Goal: Task Accomplishment & Management: Manage account settings

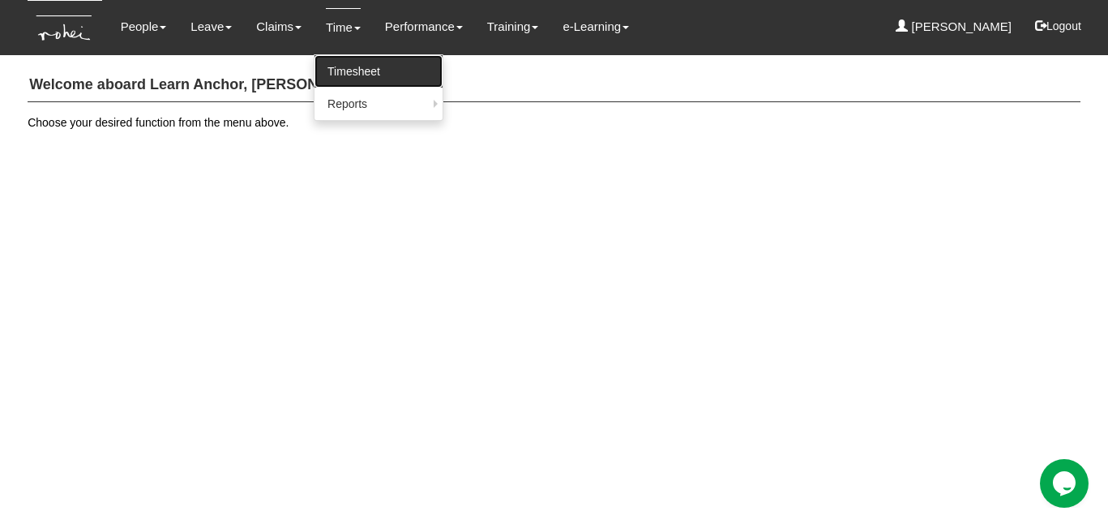
click at [339, 69] on link "Timesheet" at bounding box center [378, 71] width 128 height 32
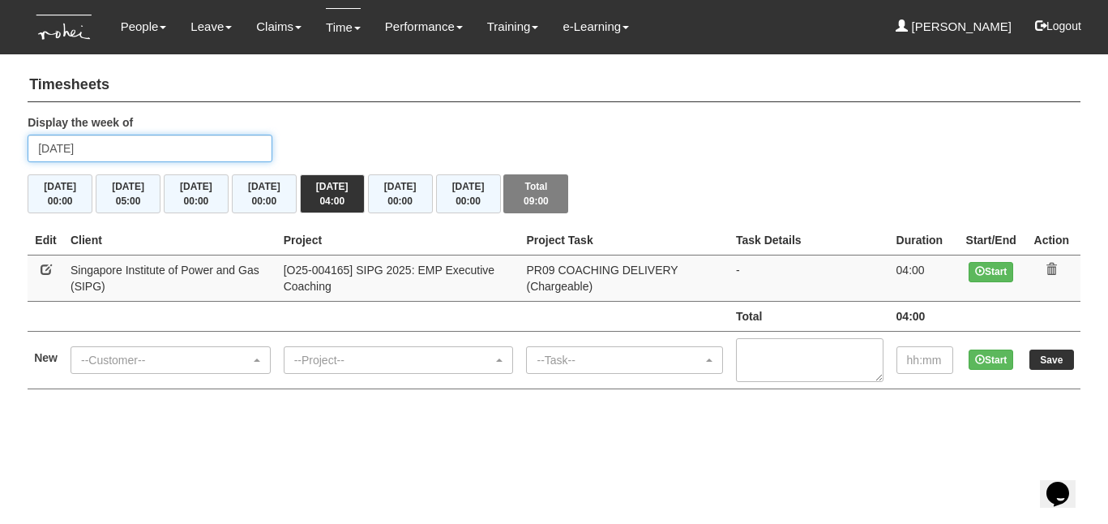
click at [71, 148] on input "Friday 15 August 2025" at bounding box center [150, 149] width 245 height 28
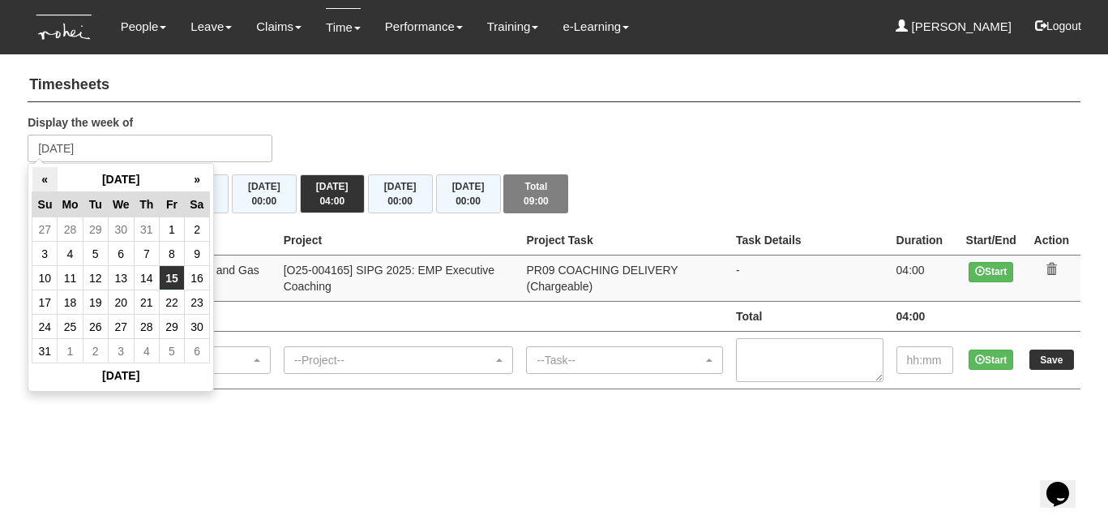
click at [42, 181] on th "«" at bounding box center [44, 179] width 25 height 25
click at [129, 297] on td "23" at bounding box center [121, 302] width 26 height 24
type input "Wednesday 23 July 2025"
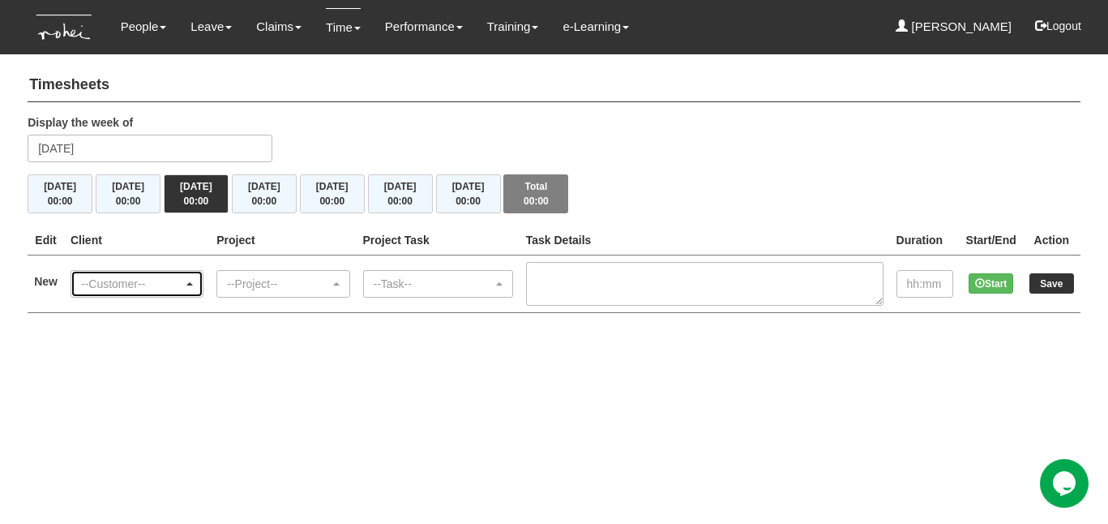
click at [193, 282] on span "button" at bounding box center [189, 283] width 6 height 3
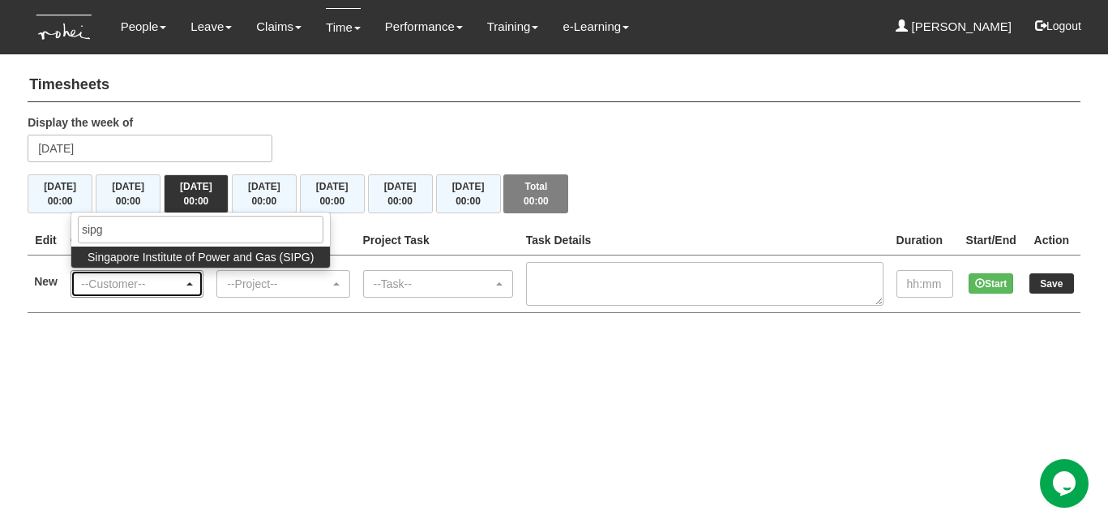
click at [175, 282] on div "--Customer--" at bounding box center [132, 284] width 102 height 16
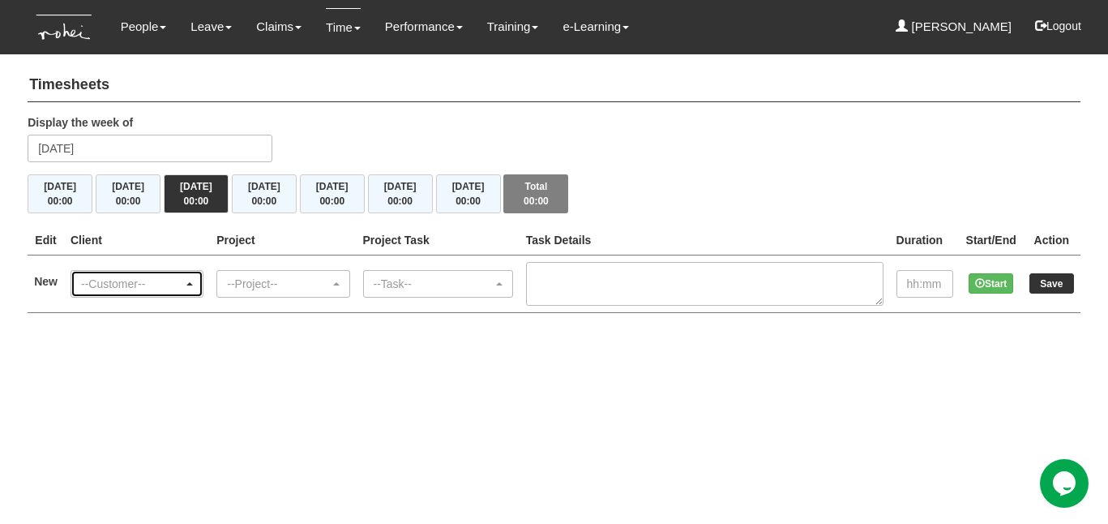
click at [193, 282] on span "button" at bounding box center [189, 283] width 6 height 3
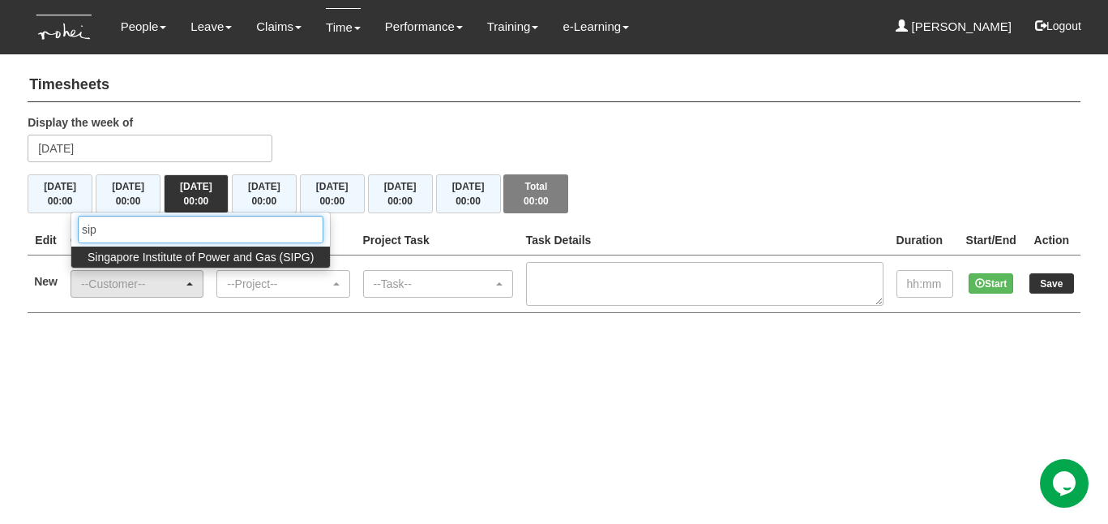
type input "sip"
click at [218, 256] on span "Singapore Institute of Power and Gas (SIPG)" at bounding box center [201, 257] width 226 height 16
select select "483"
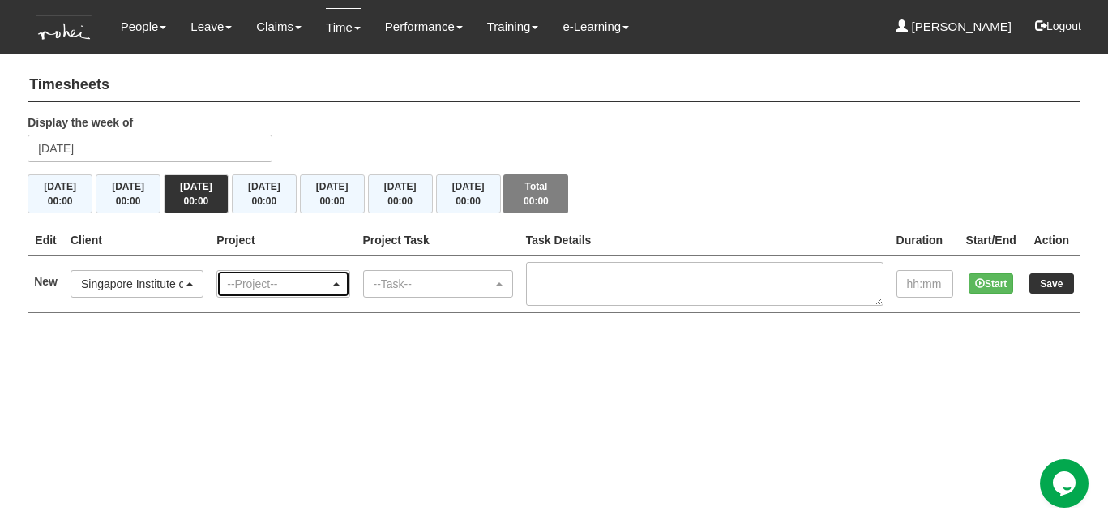
click at [340, 282] on span "button" at bounding box center [336, 283] width 6 height 3
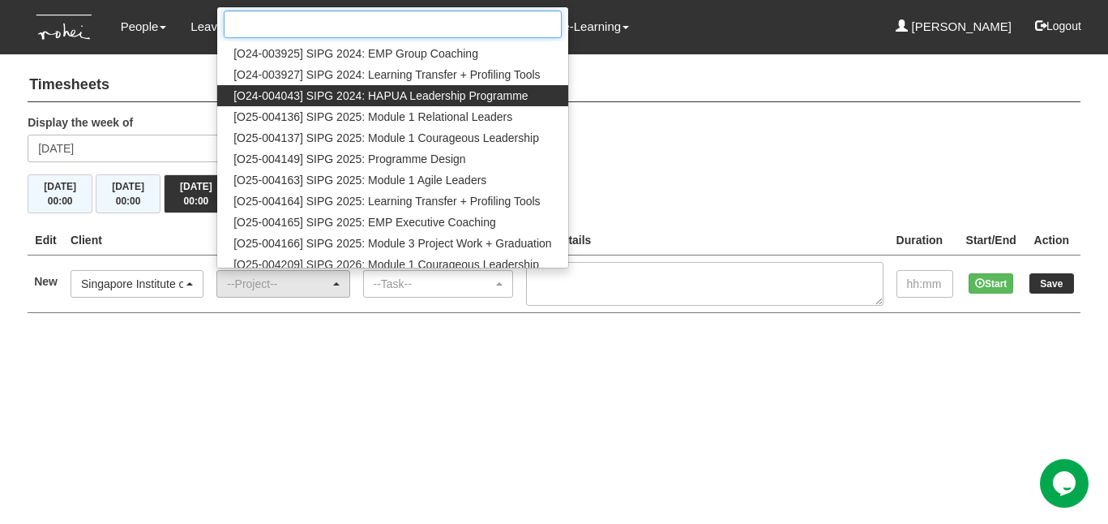
scroll to position [127, 0]
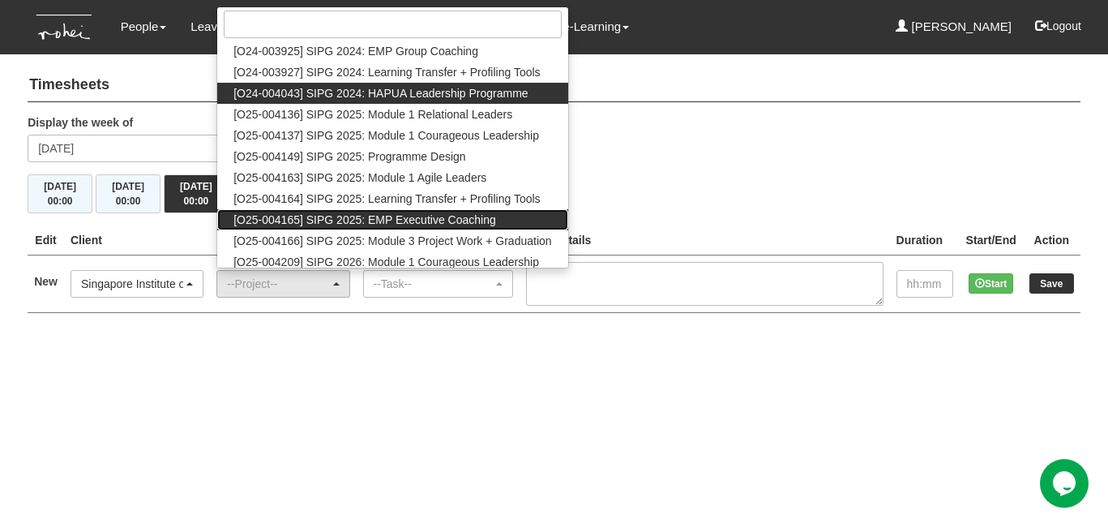
click at [369, 219] on span "[O25-004165] SIPG 2025: EMP Executive Coaching" at bounding box center [364, 220] width 263 height 16
select select "2785"
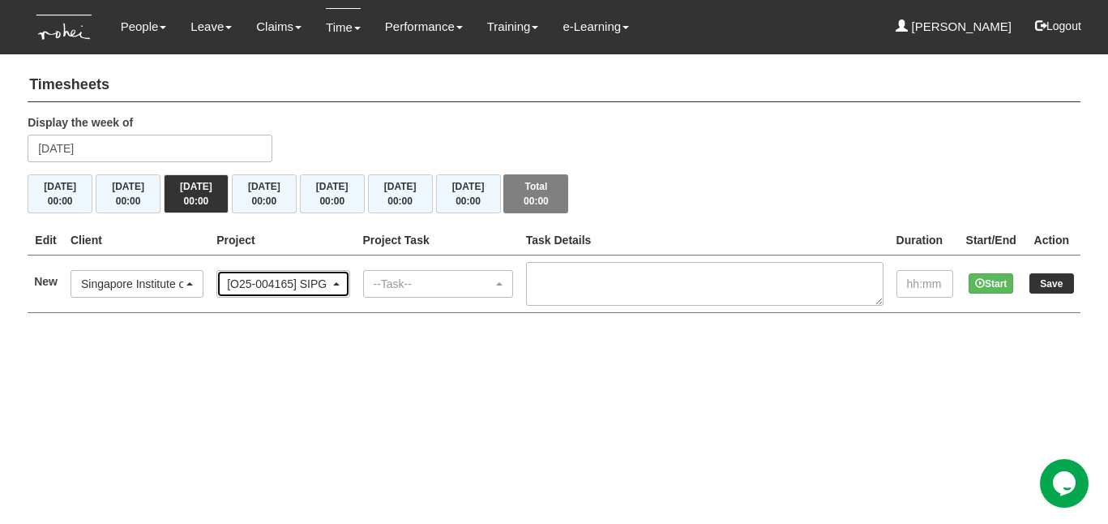
click at [340, 282] on span "button" at bounding box center [336, 283] width 6 height 3
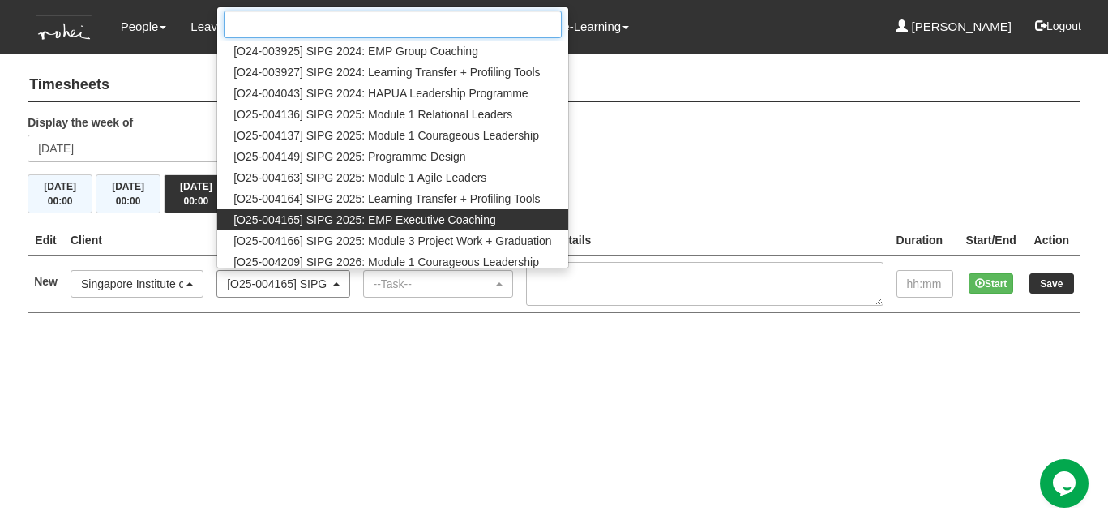
scroll to position [192, 0]
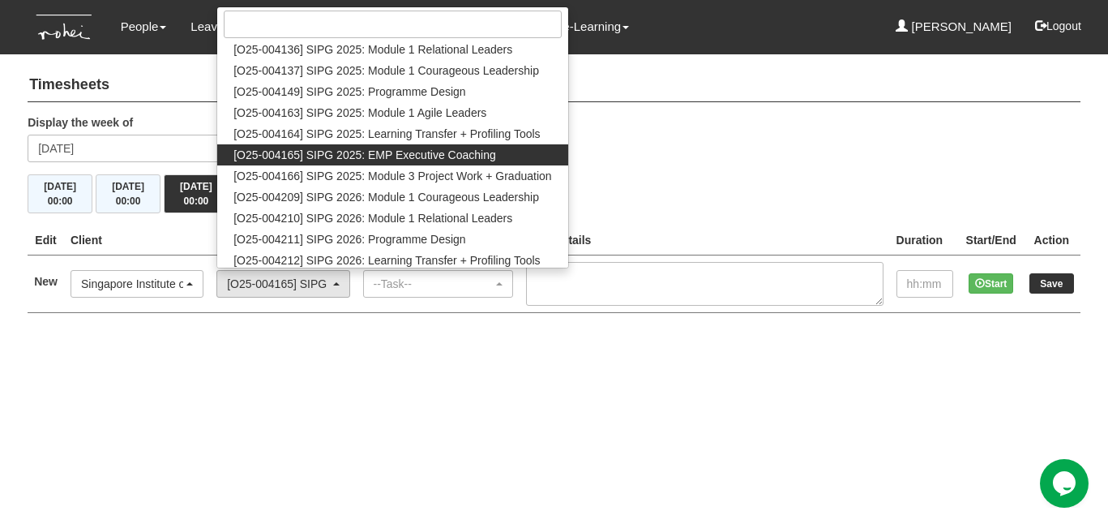
click at [628, 203] on div "Mon 21/7 00:00 Tue 22/7 00:00 Wed 23/7 00:00 Thu 24/7 00:00 Fri 25/7 00:00 Sat …" at bounding box center [554, 193] width 1053 height 39
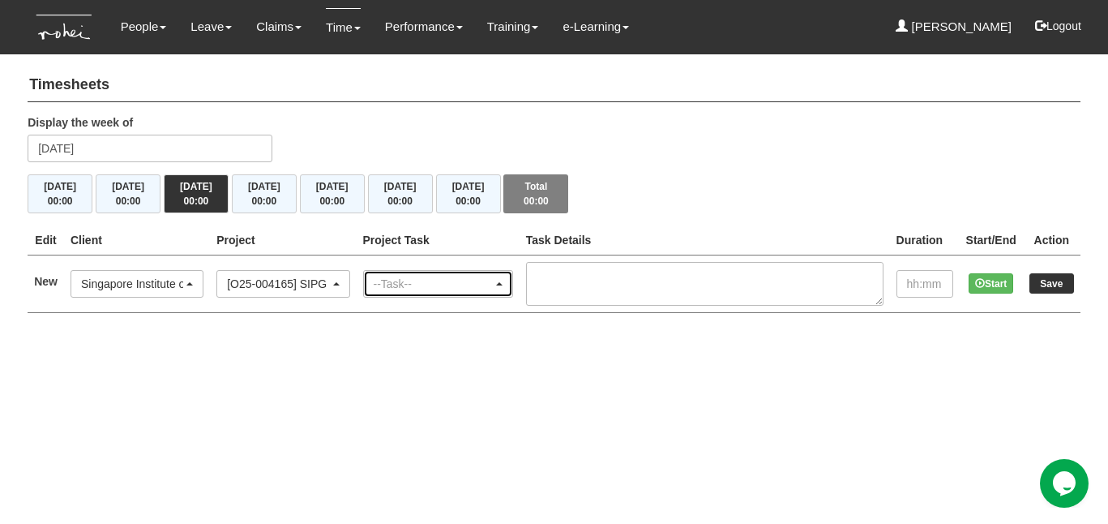
click at [503, 282] on span "button" at bounding box center [499, 283] width 6 height 3
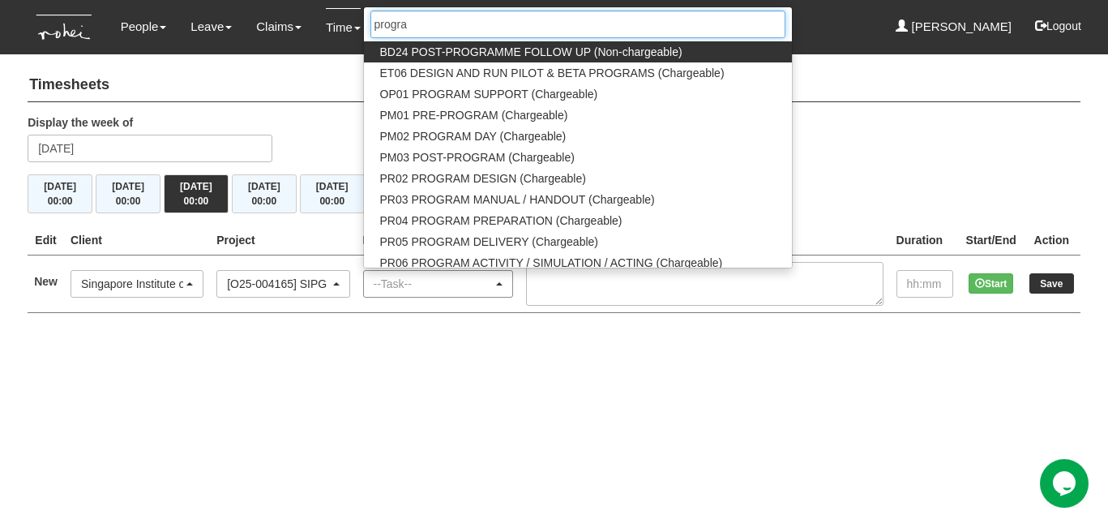
type input "program"
drag, startPoint x: 461, startPoint y: 23, endPoint x: 385, endPoint y: 23, distance: 76.2
click at [385, 23] on input "program" at bounding box center [577, 25] width 415 height 28
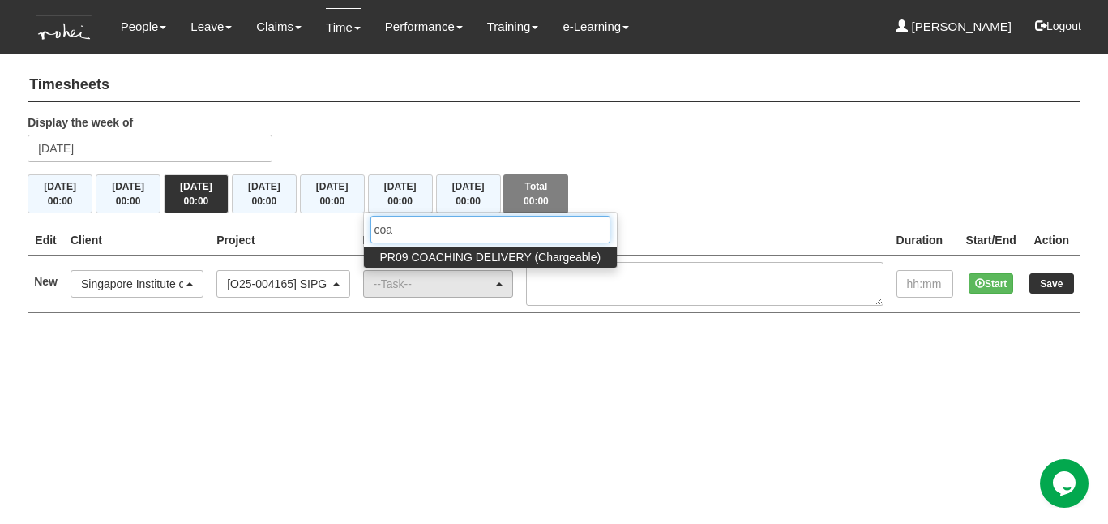
type input "coa"
click at [472, 250] on span "PR09 COACHING DELIVERY (Chargeable)" at bounding box center [490, 257] width 221 height 16
select select "150"
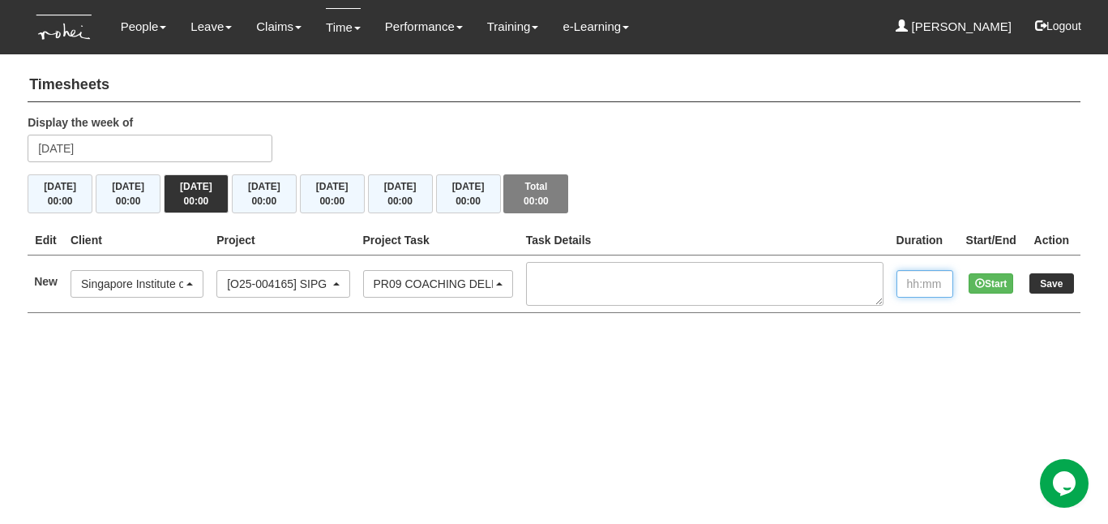
click at [905, 285] on input "text" at bounding box center [924, 284] width 57 height 28
type input "4:00"
click at [1050, 280] on input "Save" at bounding box center [1051, 283] width 45 height 20
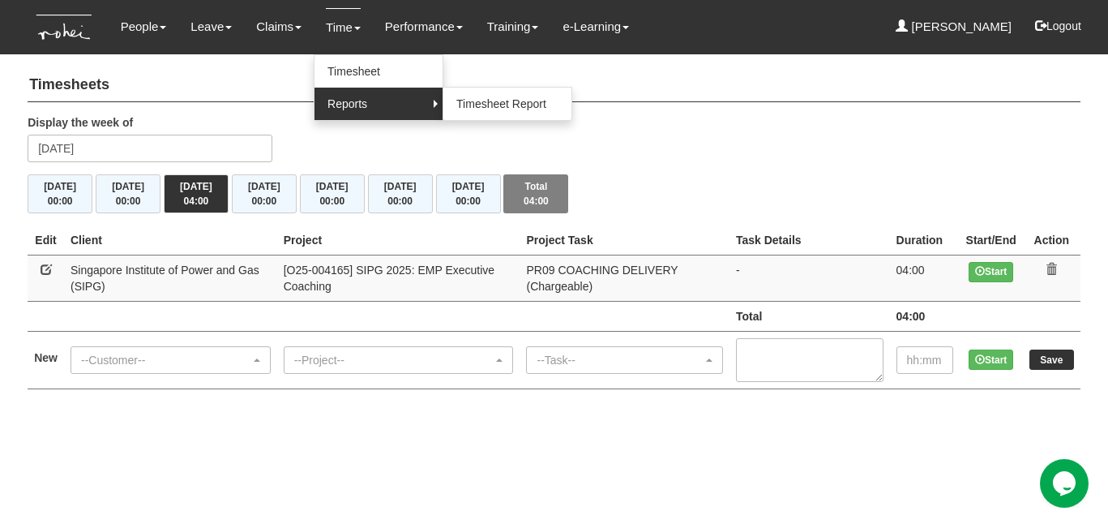
click at [342, 97] on link "Reports" at bounding box center [378, 104] width 128 height 32
click at [353, 102] on link "Reports" at bounding box center [378, 104] width 128 height 32
click at [475, 102] on link "Timesheet Report" at bounding box center [507, 104] width 128 height 32
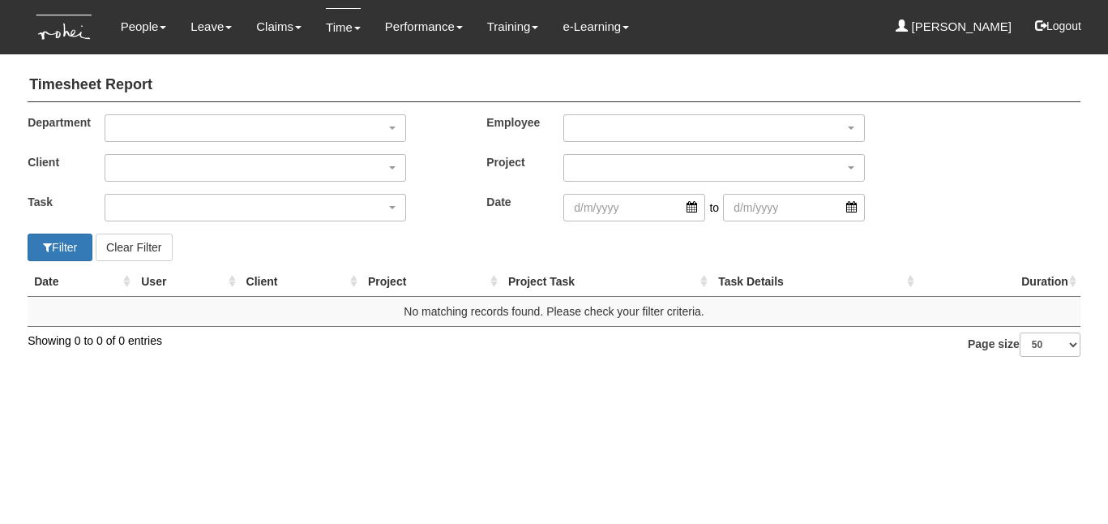
select select "50"
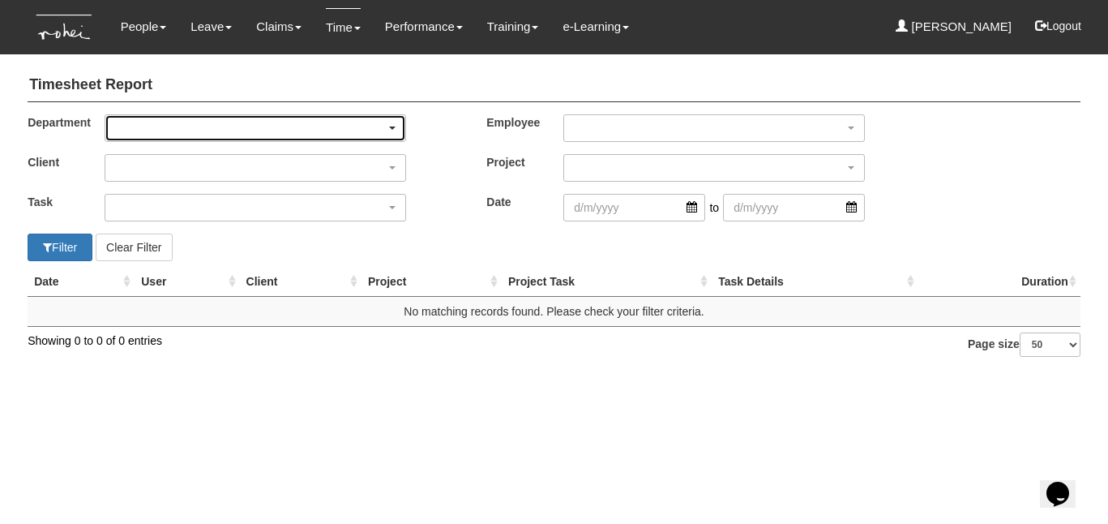
click at [391, 128] on span "button" at bounding box center [392, 127] width 6 height 3
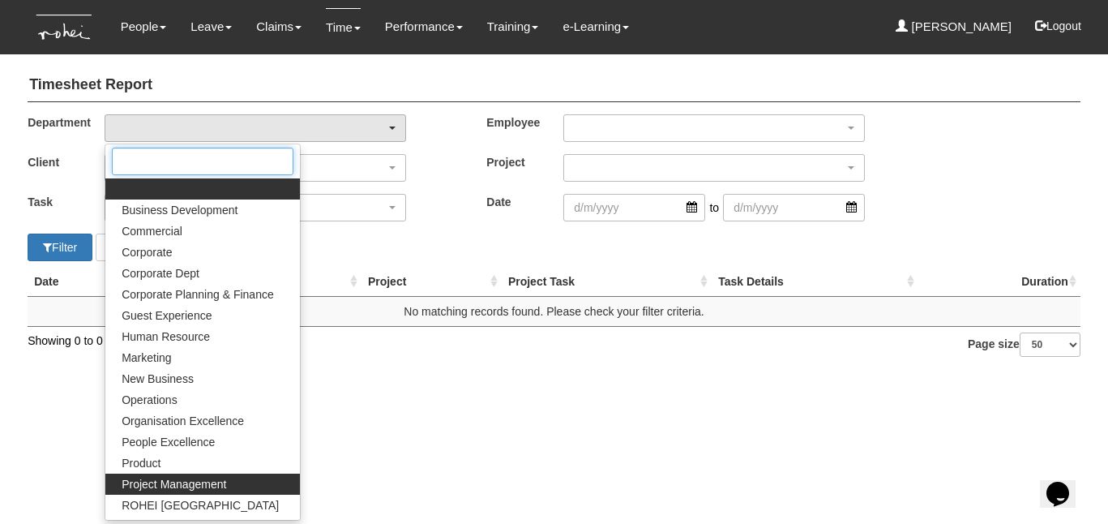
scroll to position [122, 0]
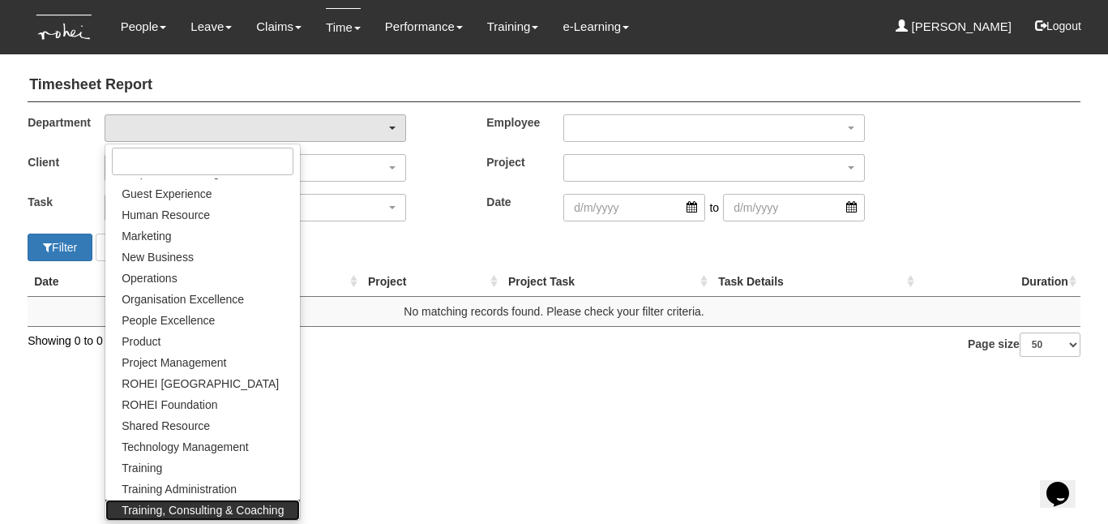
click at [216, 510] on span "Training, Consulting & Coaching" at bounding box center [203, 510] width 162 height 16
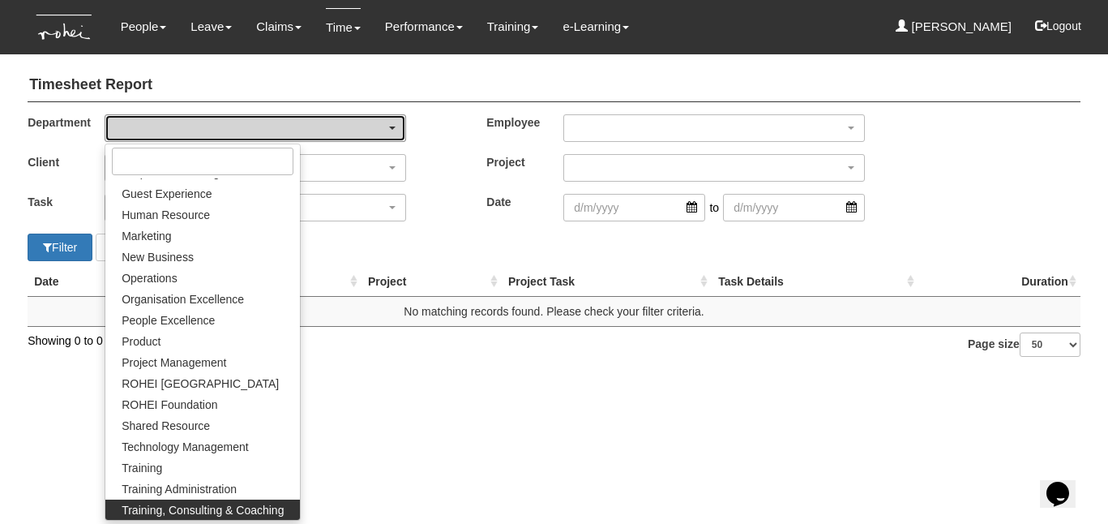
select select "140"
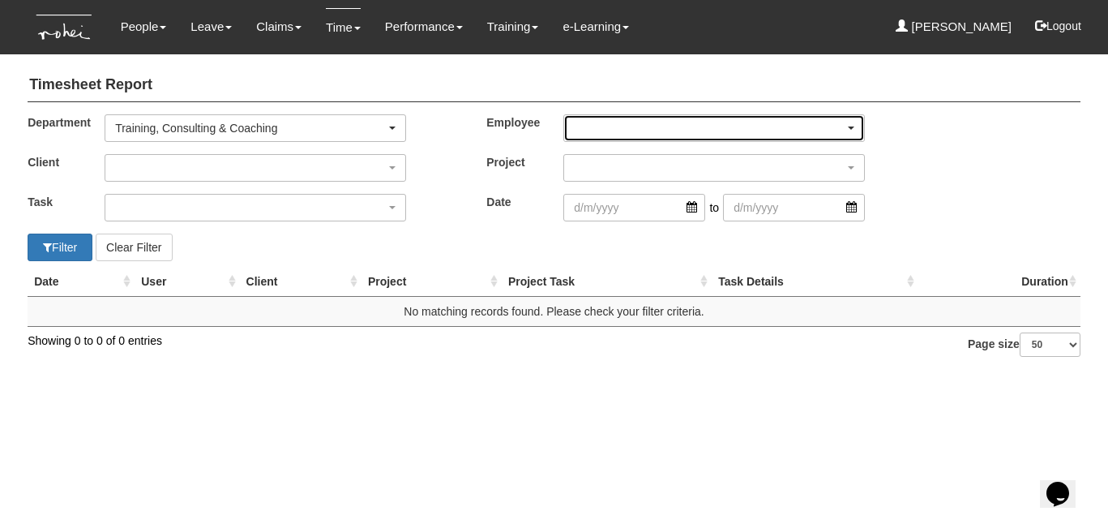
click at [621, 129] on div "button" at bounding box center [714, 128] width 300 height 26
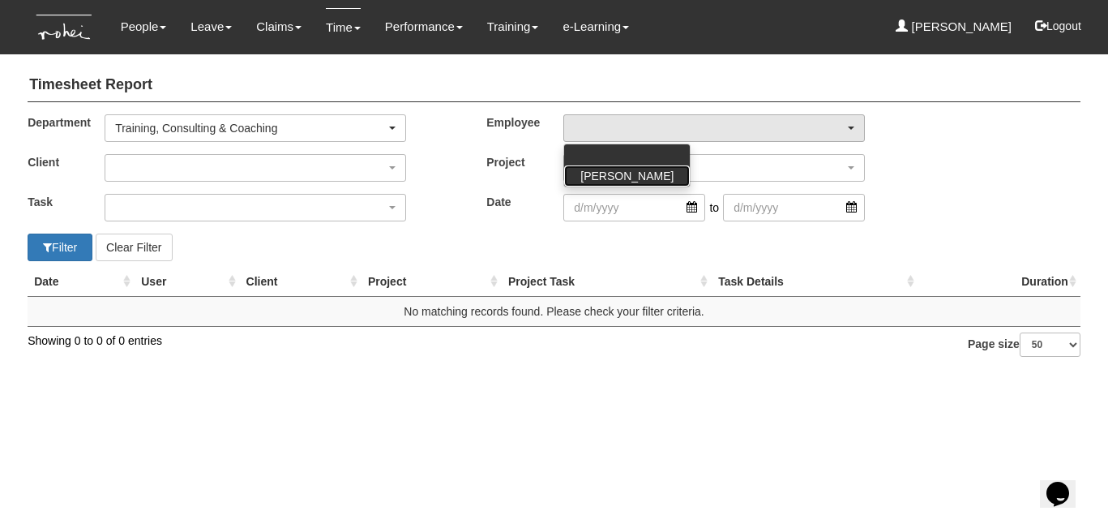
click at [623, 173] on span "[PERSON_NAME]" at bounding box center [626, 176] width 93 height 16
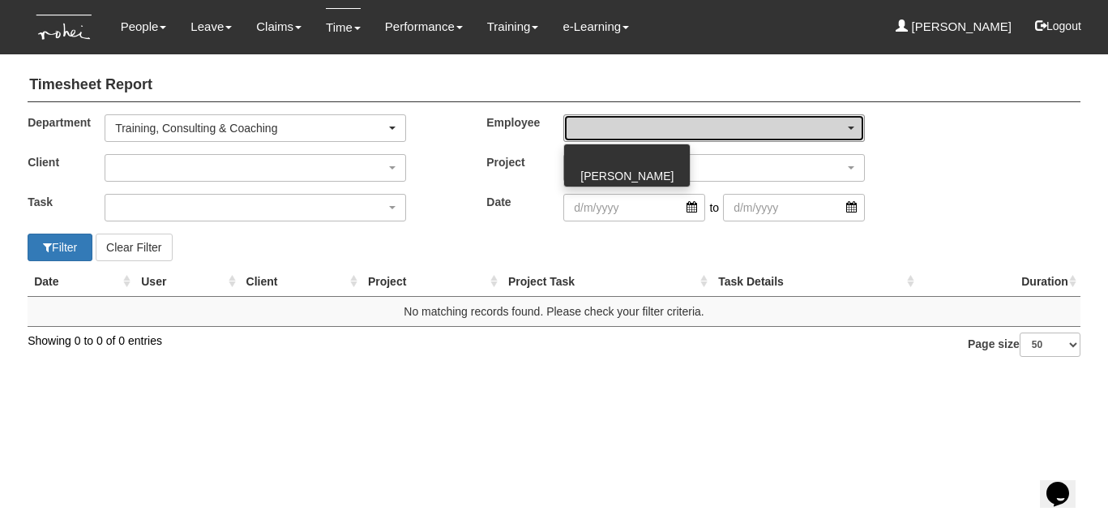
select select "cd9f8d03-039d-4482-adde-d71bcfd65268"
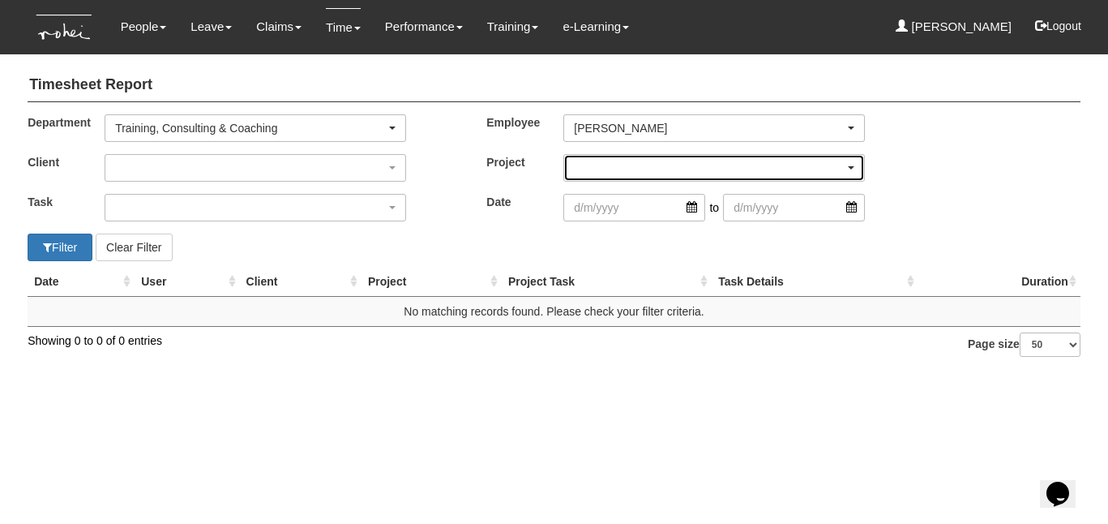
click at [854, 169] on div "button" at bounding box center [714, 168] width 300 height 26
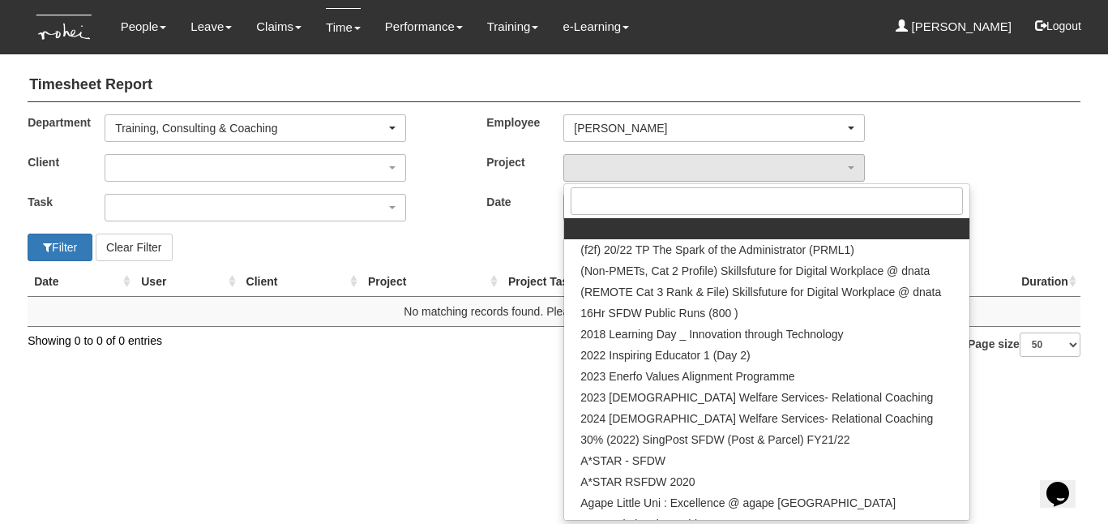
click at [894, 165] on div "Project (f2f) 20/22 TP The Spark of the Administrator (PRML1) (Non-PMETs, Cat 2…" at bounding box center [691, 168] width 459 height 28
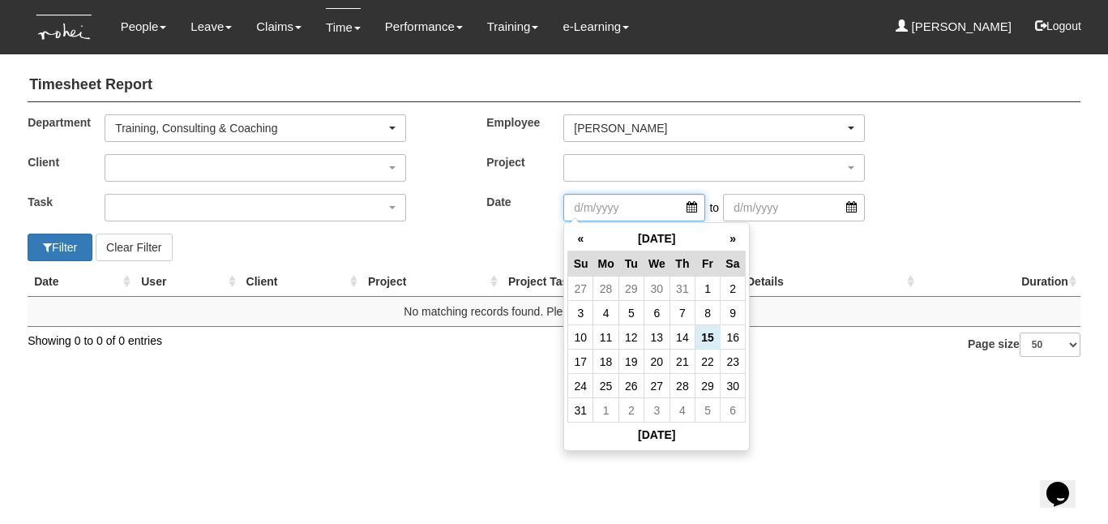
click at [579, 210] on input "search" at bounding box center [634, 208] width 142 height 28
click at [580, 237] on th "«" at bounding box center [580, 238] width 25 height 25
click at [662, 338] on td "16" at bounding box center [657, 337] width 26 height 24
type input "[DATE]"
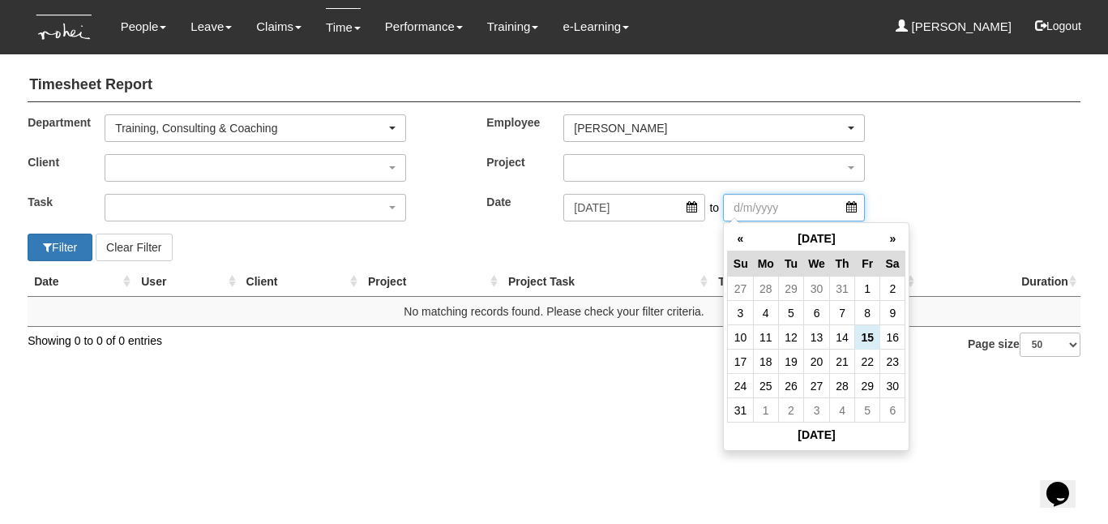
click at [855, 210] on input "search" at bounding box center [794, 208] width 142 height 28
click at [871, 339] on td "15" at bounding box center [867, 337] width 25 height 24
type input "[DATE]"
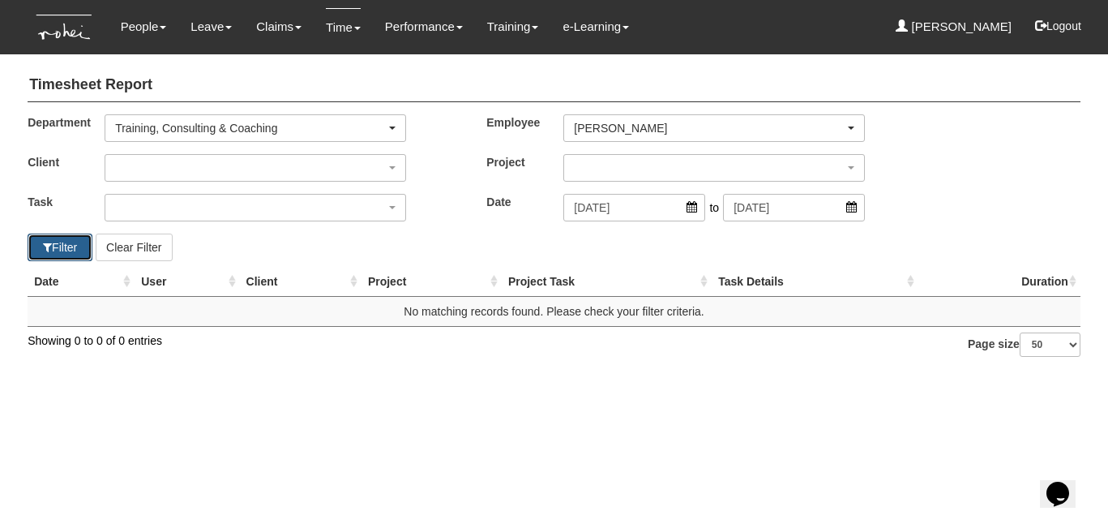
click at [66, 250] on button "Filter" at bounding box center [60, 247] width 65 height 28
select select "50"
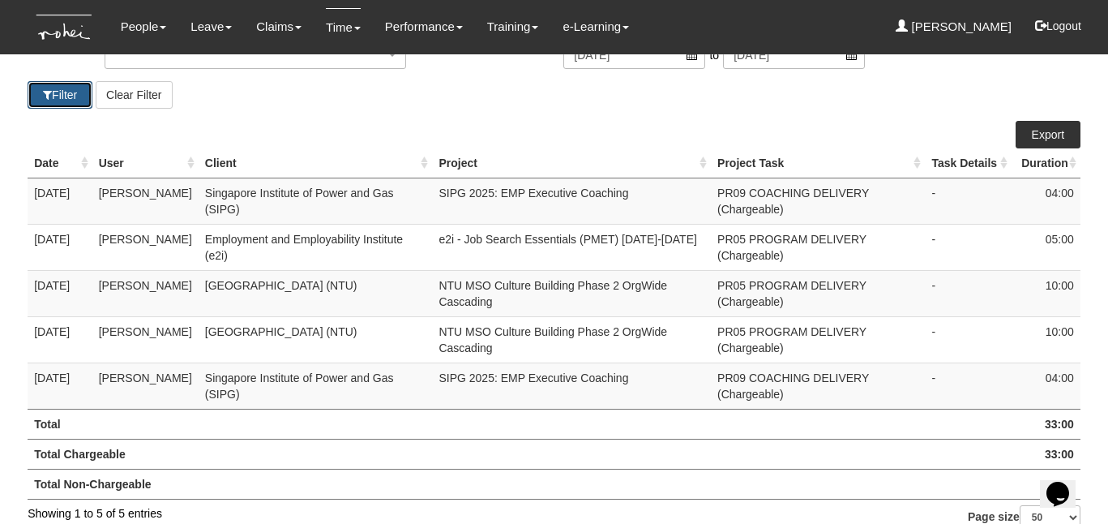
scroll to position [186, 0]
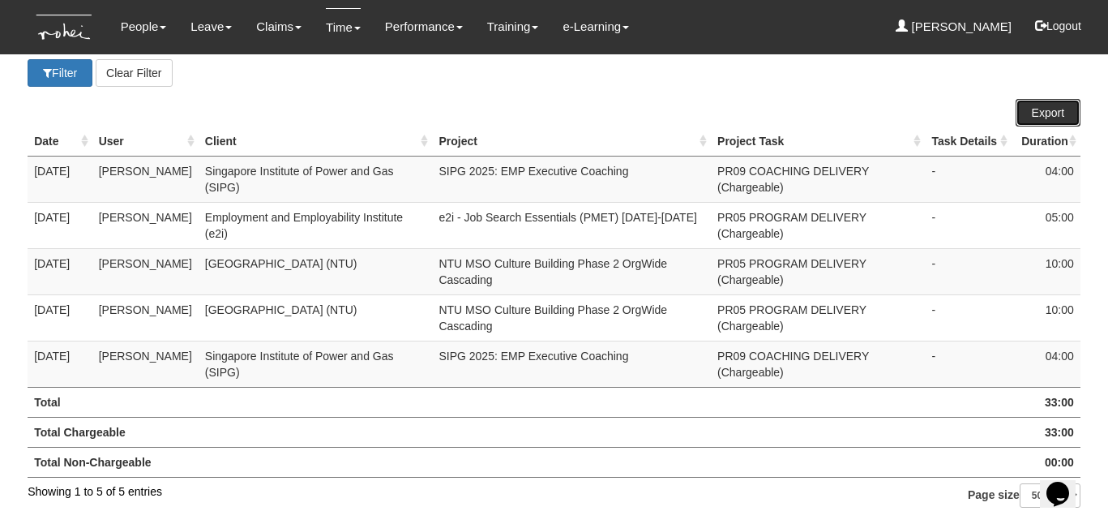
click at [1047, 99] on link "Export" at bounding box center [1048, 113] width 65 height 28
